Goal: Information Seeking & Learning: Learn about a topic

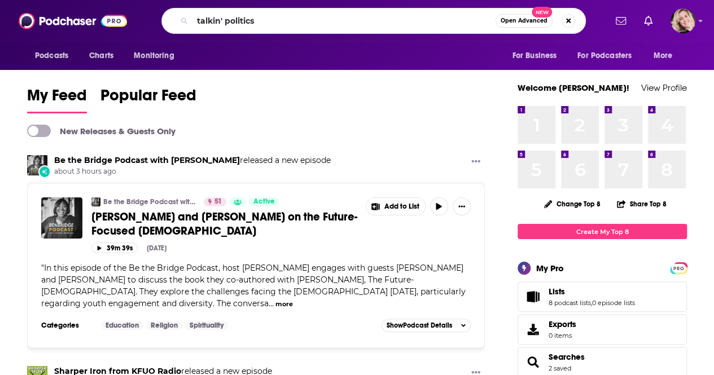
type input "talkin' politics"
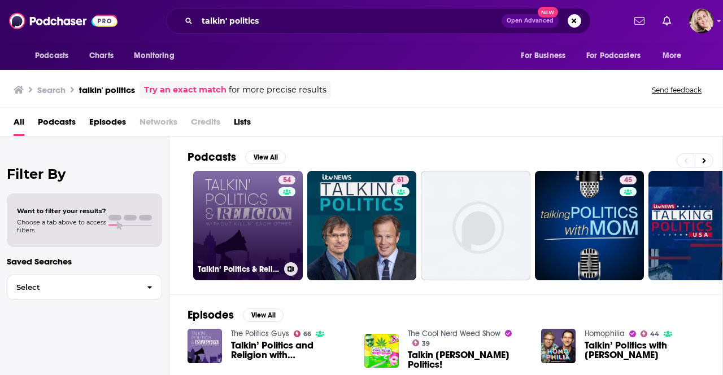
click at [240, 194] on link "54 Talkin‘ Politics & Religion Without Killin‘ Each Other" at bounding box center [248, 226] width 110 height 110
